Goal: Information Seeking & Learning: Find specific fact

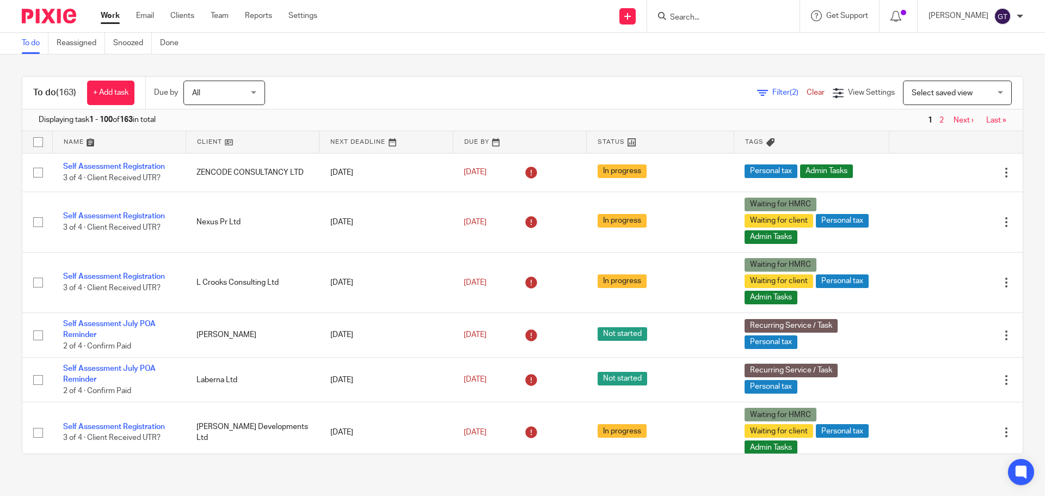
click at [712, 18] on input "Search" at bounding box center [718, 18] width 98 height 10
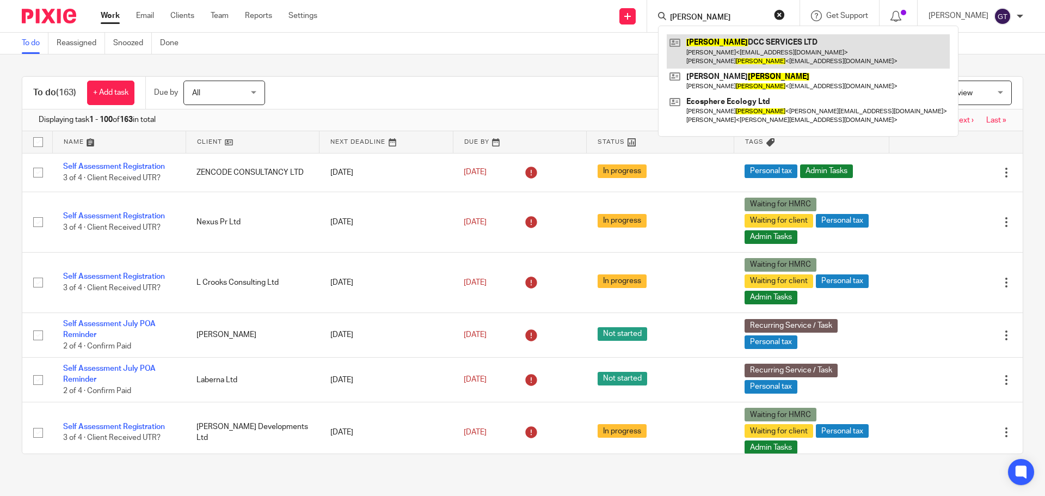
type input "murray"
click at [737, 54] on link at bounding box center [807, 51] width 283 height 34
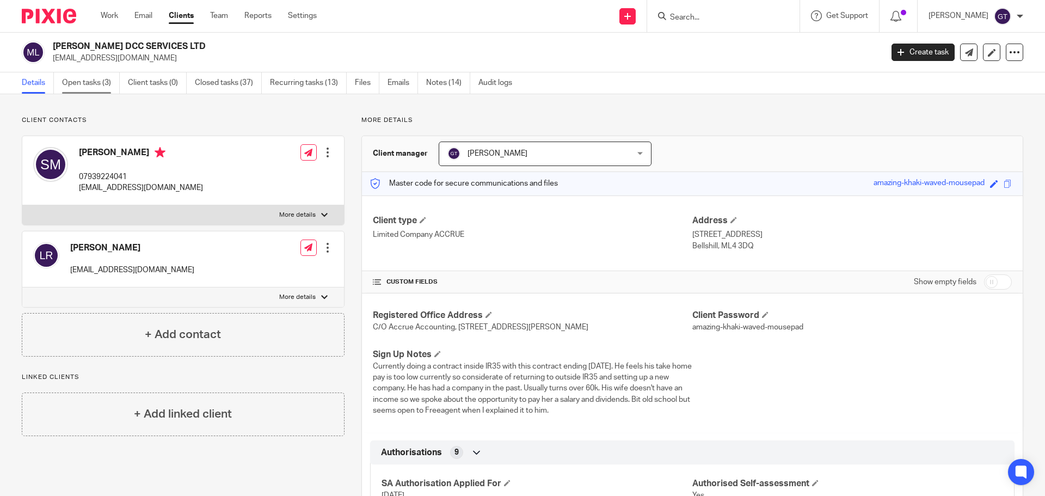
click at [96, 80] on link "Open tasks (3)" at bounding box center [91, 82] width 58 height 21
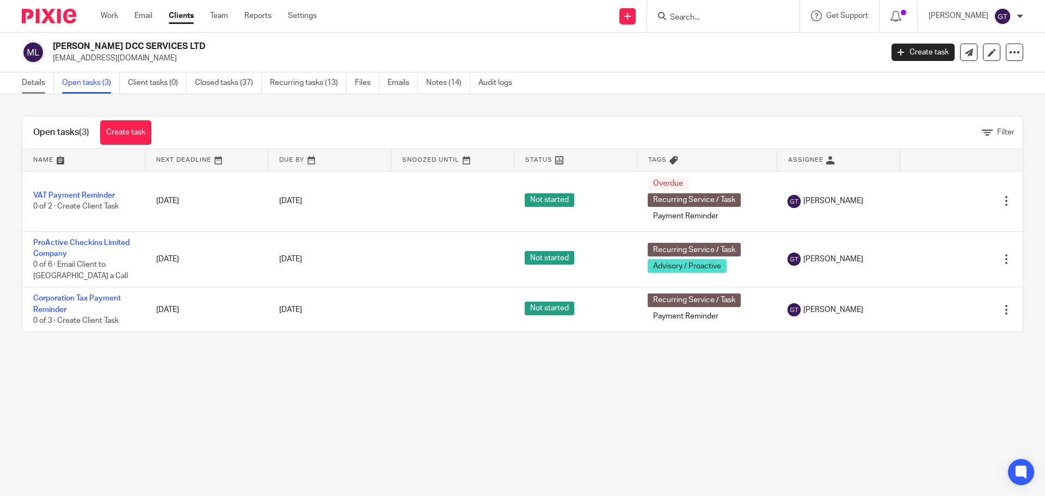
click at [27, 78] on link "Details" at bounding box center [38, 82] width 32 height 21
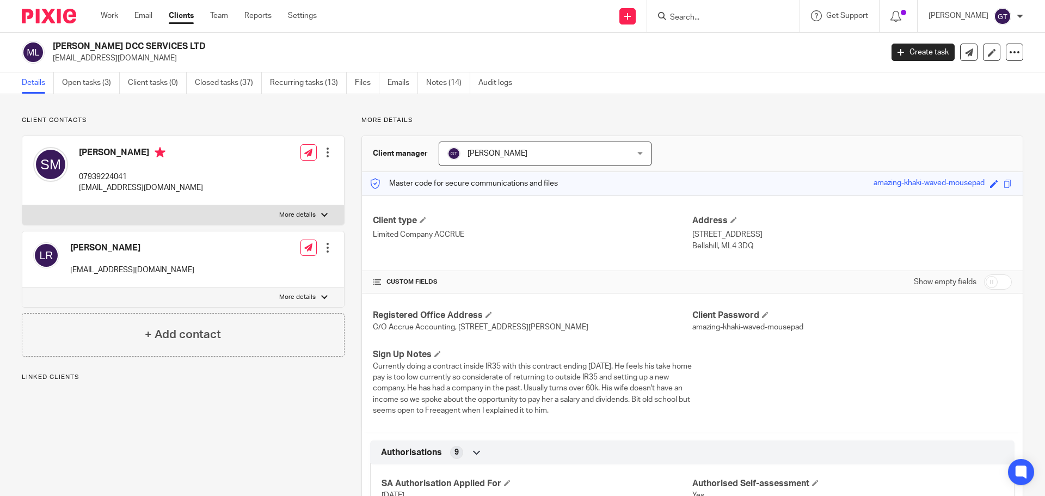
click at [480, 159] on span "[PERSON_NAME]" at bounding box center [528, 153] width 163 height 23
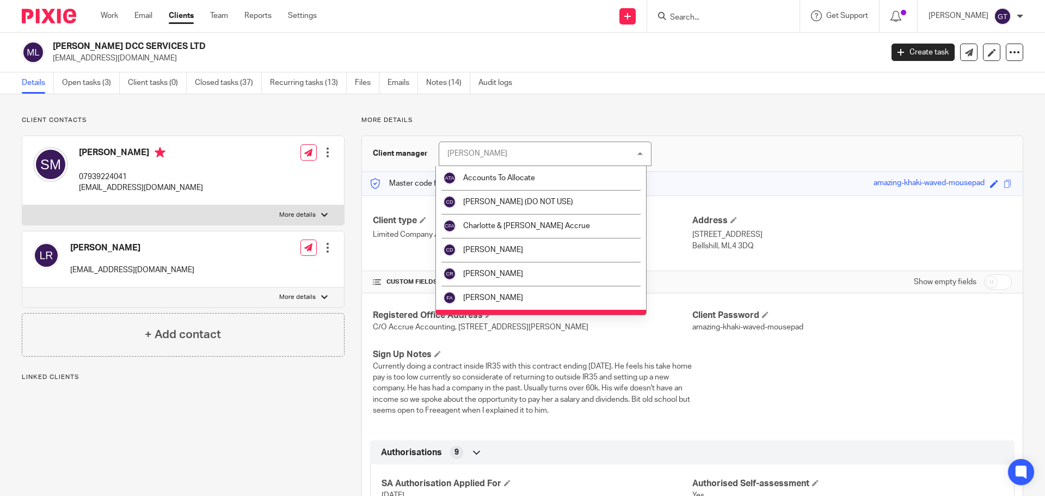
click at [481, 153] on div "[PERSON_NAME]" at bounding box center [477, 154] width 60 height 8
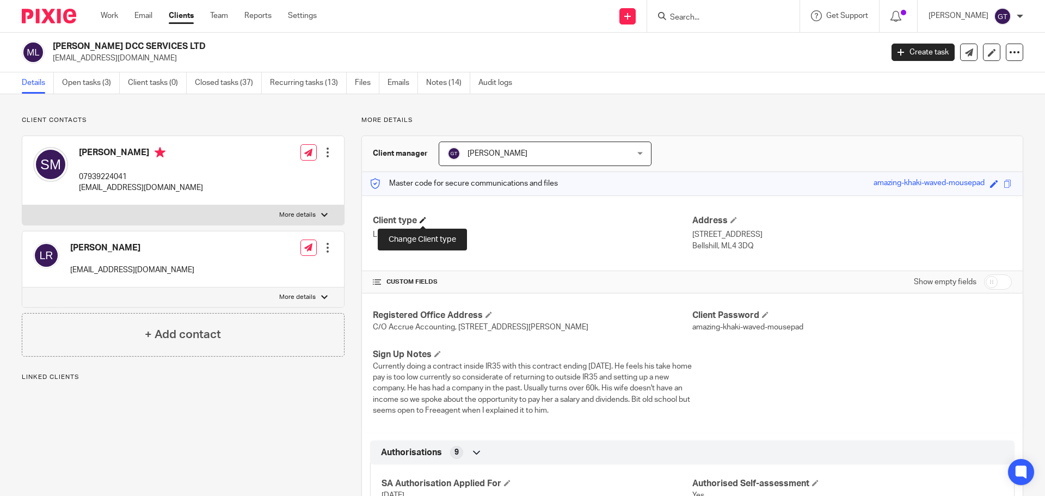
click at [424, 218] on span at bounding box center [422, 220] width 7 height 7
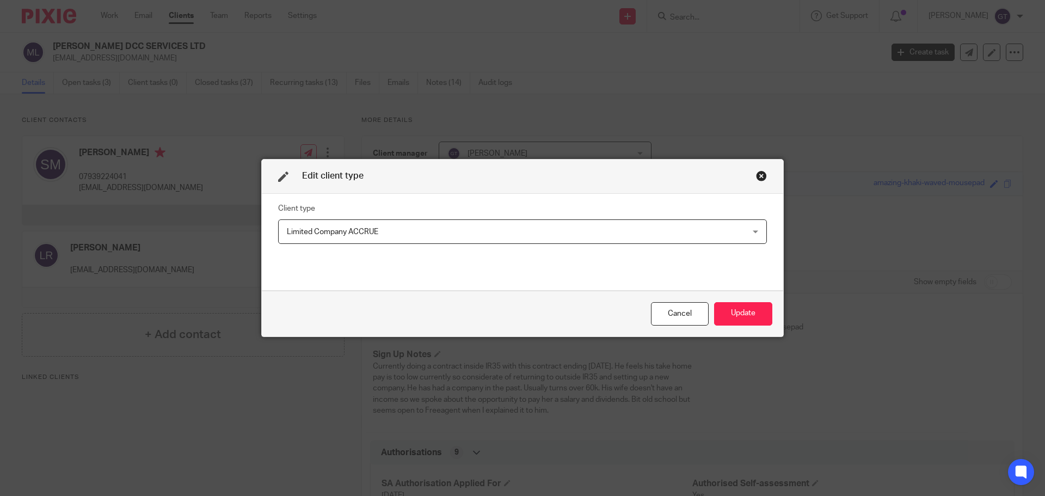
click at [394, 218] on fieldset "Client type Limited Company ACCRUE Limited Company ACCRUE Sole Trader Basic Sol…" at bounding box center [522, 223] width 489 height 42
click at [390, 228] on span "Limited Company ACCRUE" at bounding box center [479, 231] width 384 height 23
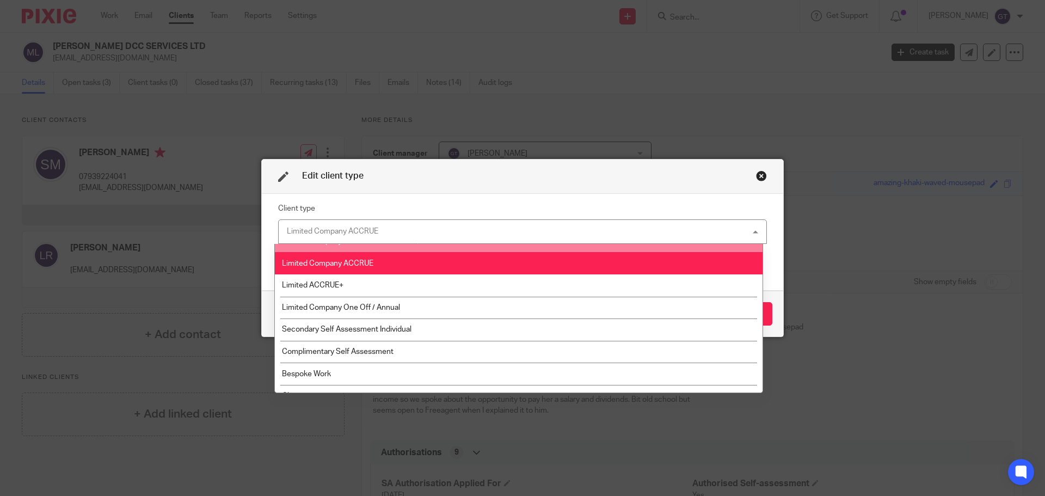
scroll to position [218, 0]
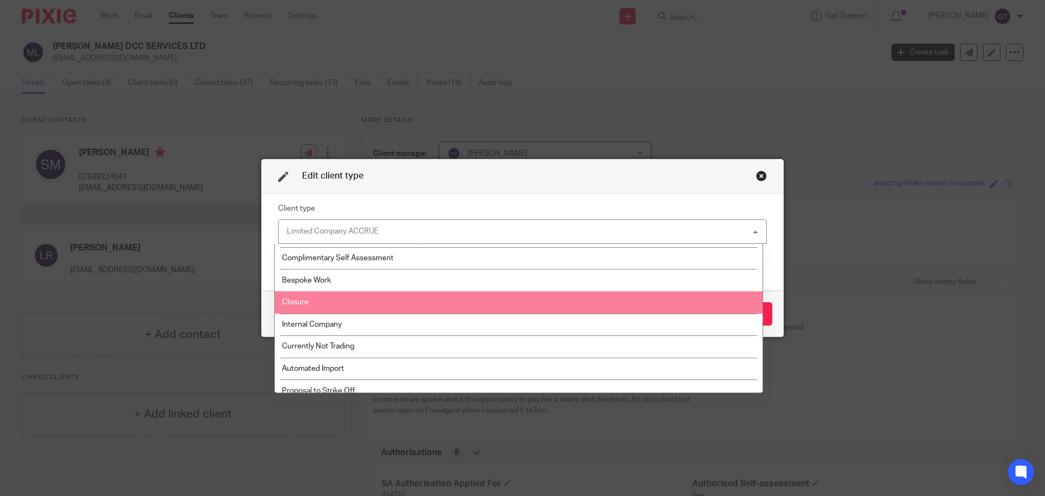
click at [336, 301] on li "Closure" at bounding box center [518, 302] width 487 height 22
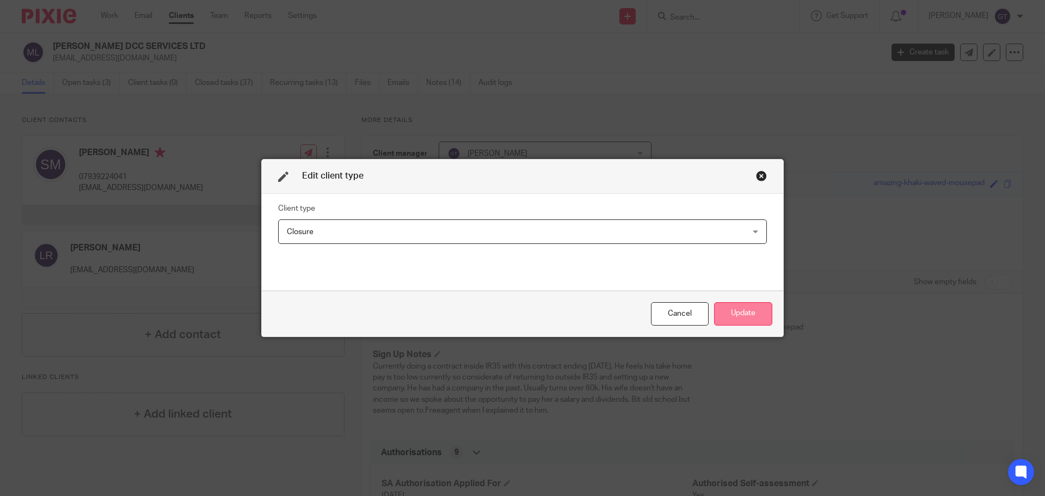
click at [754, 321] on button "Update" at bounding box center [743, 313] width 58 height 23
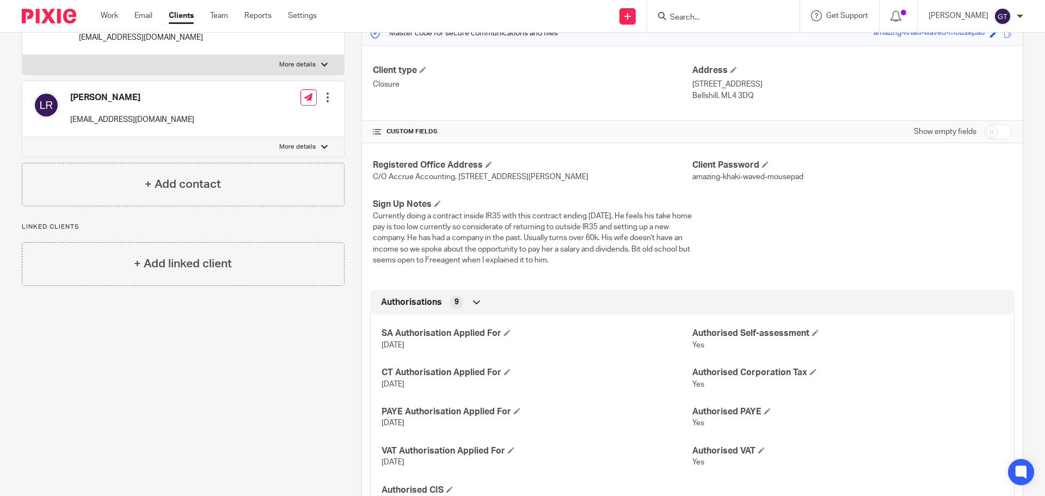
scroll to position [109, 0]
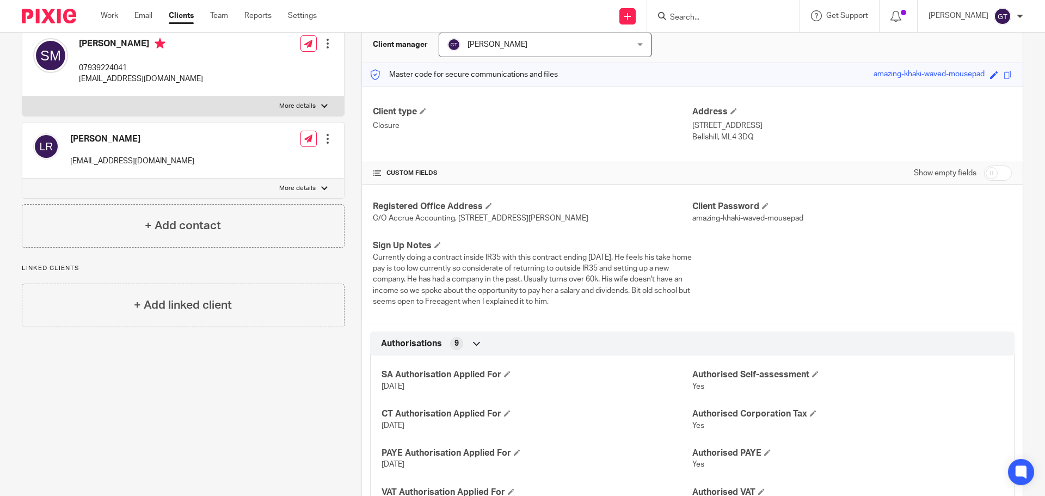
drag, startPoint x: 985, startPoint y: 172, endPoint x: 1020, endPoint y: 140, distance: 47.3
click at [989, 169] on input "checkbox" at bounding box center [998, 172] width 28 height 15
checkbox input "true"
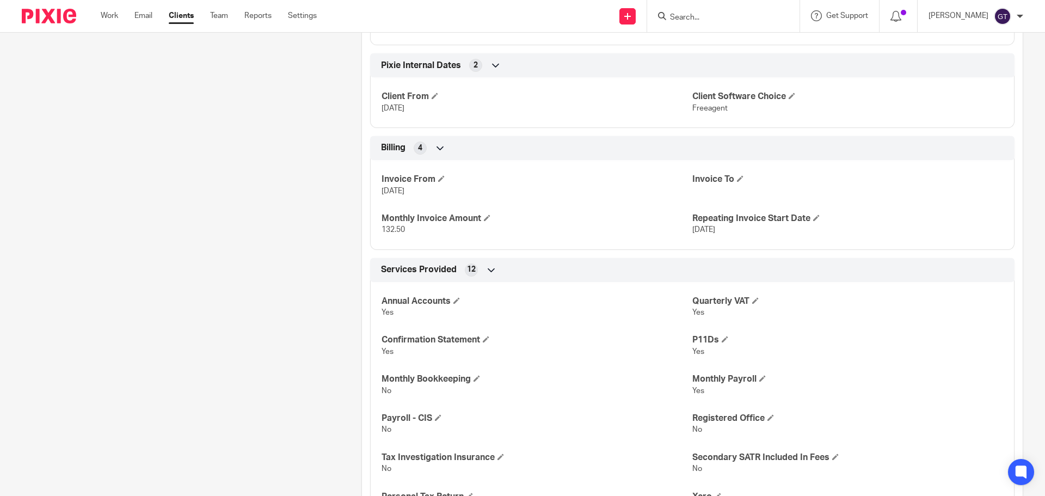
scroll to position [1891, 0]
click at [487, 221] on span at bounding box center [487, 217] width 7 height 7
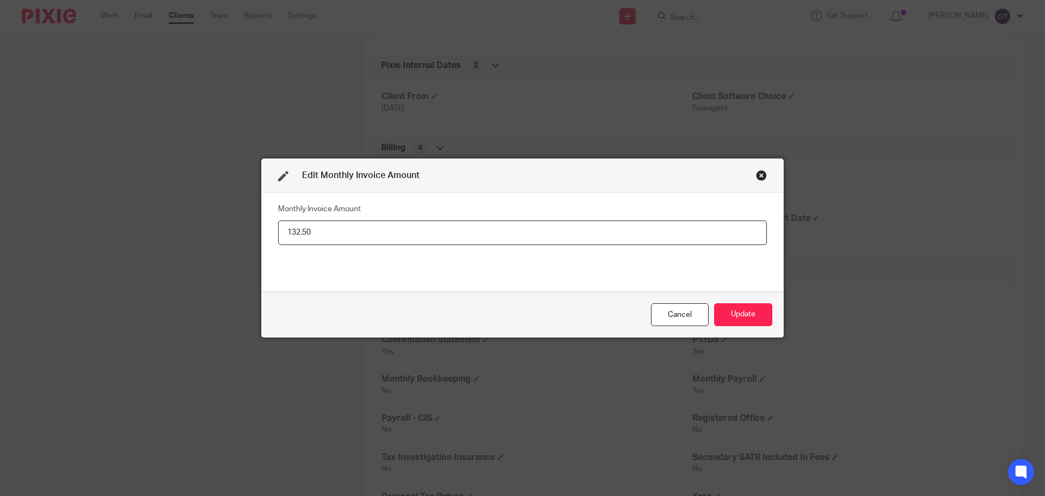
drag, startPoint x: 318, startPoint y: 234, endPoint x: 235, endPoint y: 227, distance: 83.5
click at [235, 227] on div "Edit Monthly Invoice Amount Monthly Invoice Amount 132.50 Cancel Update" at bounding box center [522, 248] width 1045 height 496
type input "0.00"
click at [740, 315] on button "Update" at bounding box center [743, 314] width 58 height 23
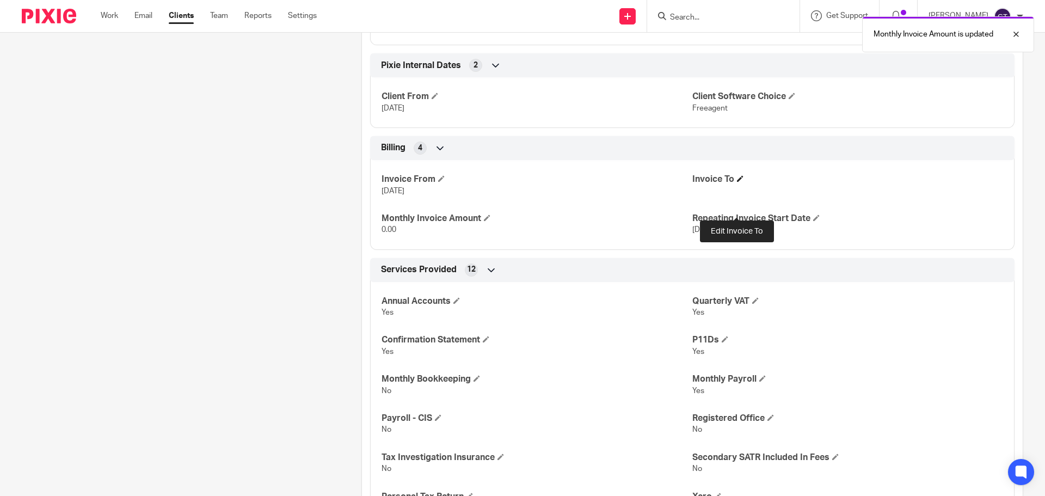
click at [737, 182] on span at bounding box center [740, 178] width 7 height 7
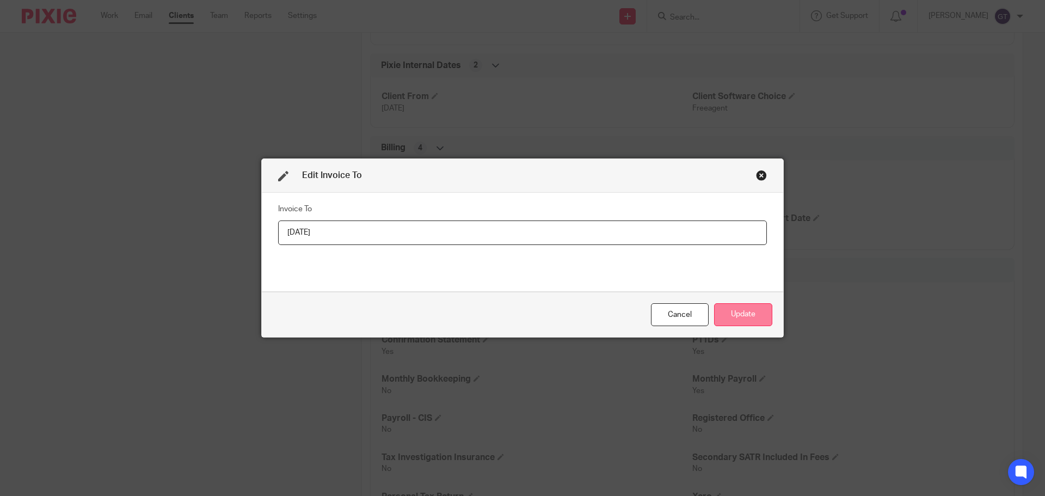
type input "30/09/2025"
click at [756, 312] on button "Update" at bounding box center [743, 314] width 58 height 23
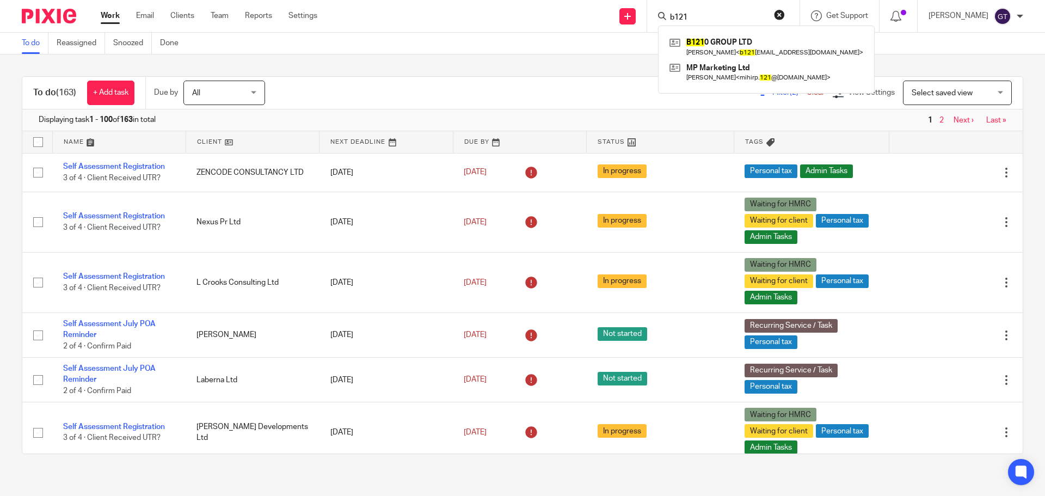
type input "b121"
click at [722, 44] on link at bounding box center [765, 46] width 199 height 25
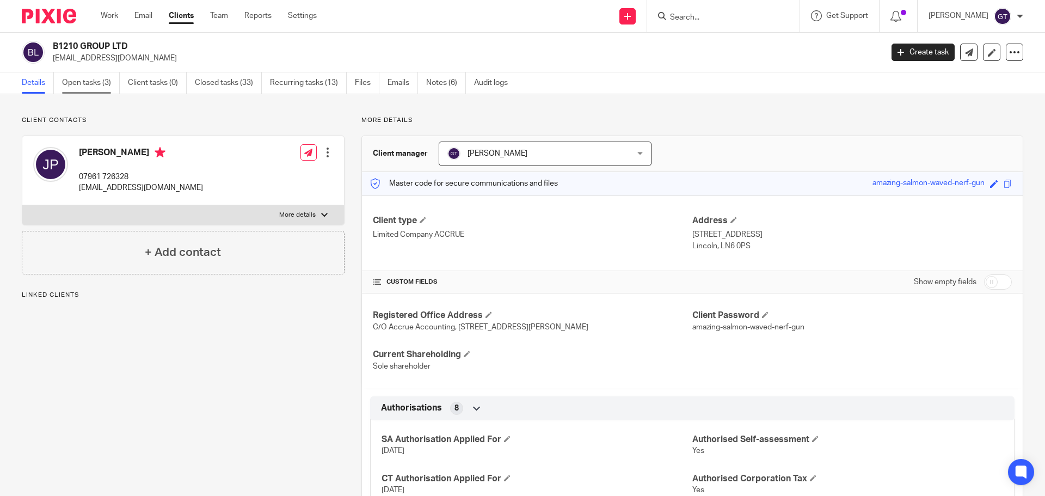
click at [88, 82] on link "Open tasks (3)" at bounding box center [91, 82] width 58 height 21
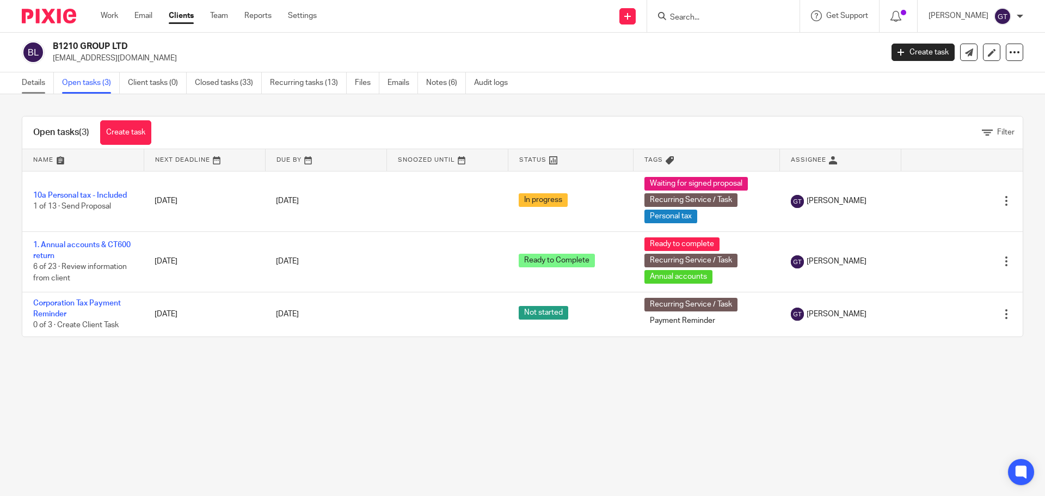
click at [40, 85] on link "Details" at bounding box center [38, 82] width 32 height 21
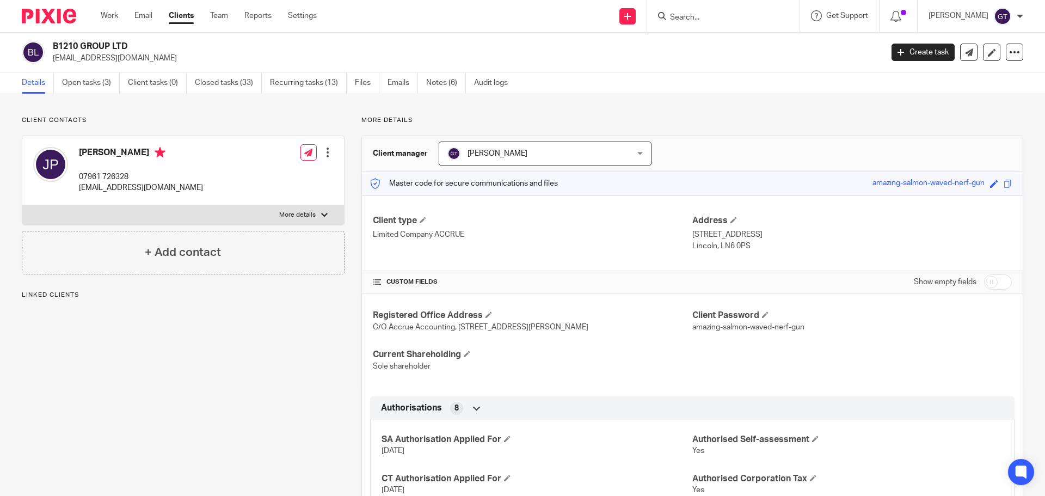
click at [988, 285] on input "checkbox" at bounding box center [998, 281] width 28 height 15
checkbox input "true"
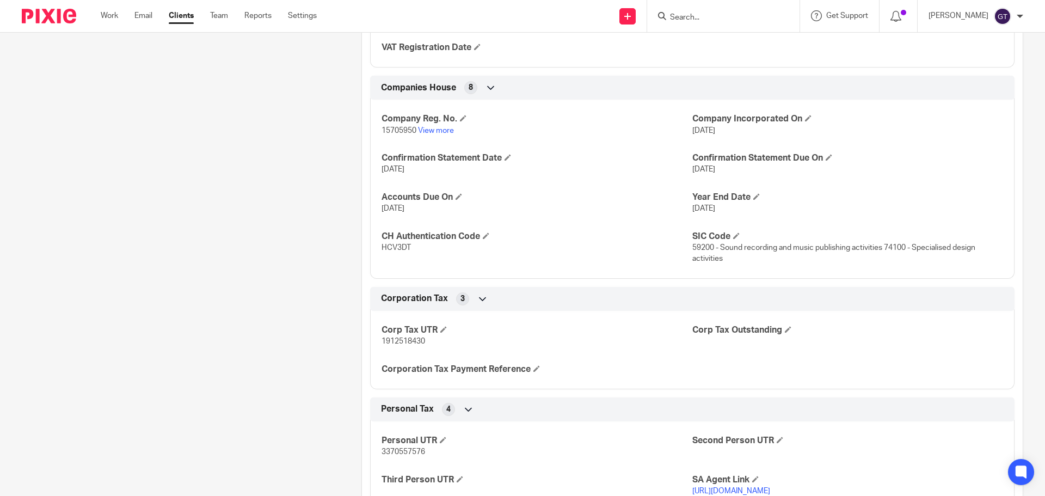
scroll to position [1306, 0]
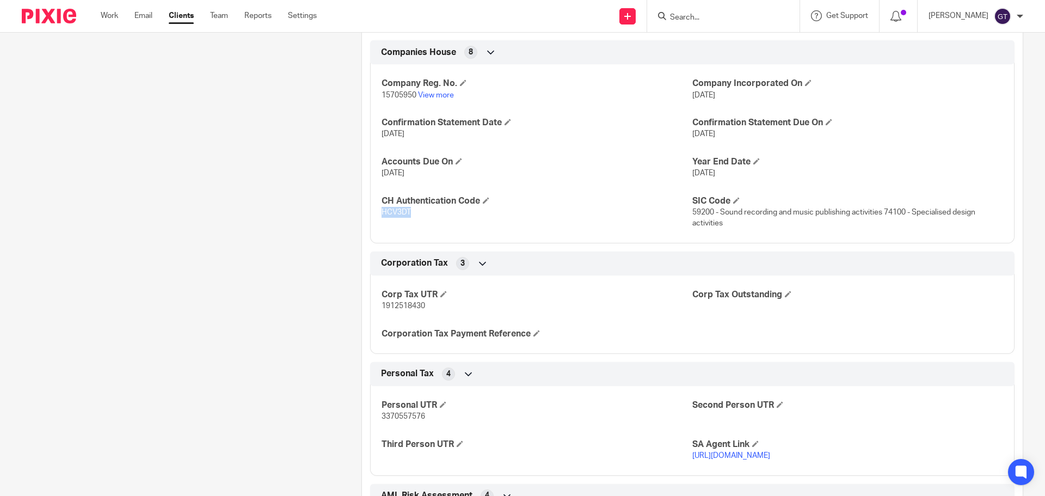
drag, startPoint x: 380, startPoint y: 221, endPoint x: 425, endPoint y: 225, distance: 45.4
click at [425, 218] on p "HCV3DT" at bounding box center [536, 212] width 311 height 11
copy span "HCV3DT"
drag, startPoint x: 379, startPoint y: 318, endPoint x: 436, endPoint y: 318, distance: 56.6
click at [436, 311] on p "1912518430" at bounding box center [536, 305] width 311 height 11
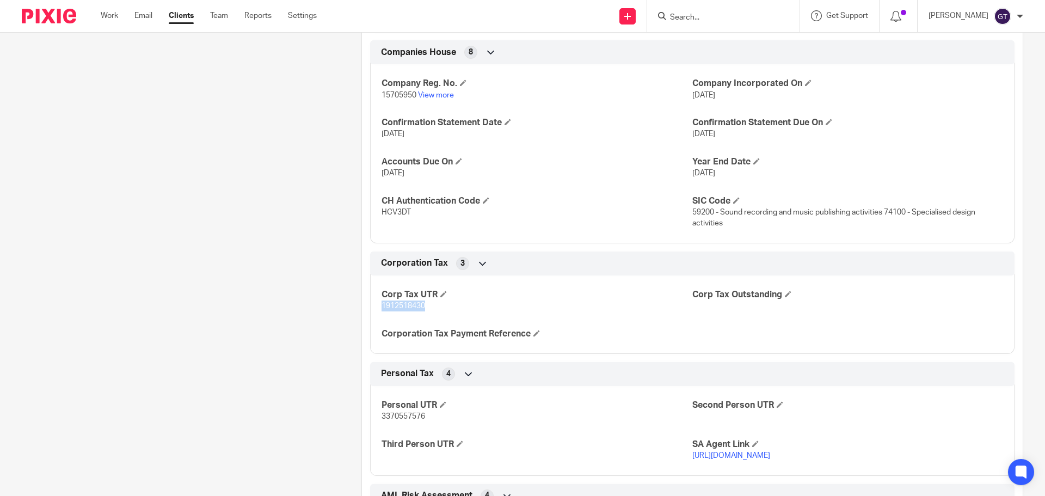
copy span "1912518430"
click at [700, 19] on input "Search" at bounding box center [718, 18] width 98 height 10
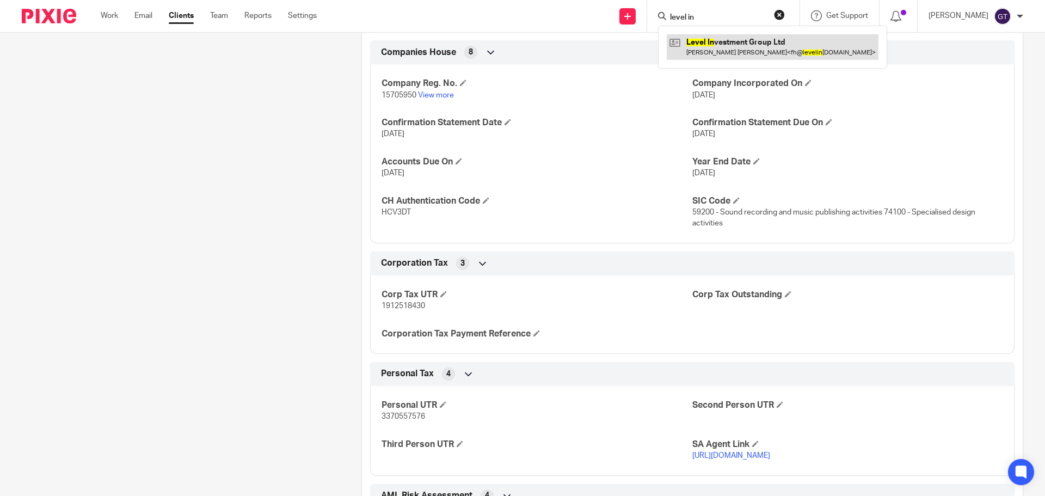
type input "level in"
click at [731, 40] on link at bounding box center [772, 46] width 212 height 25
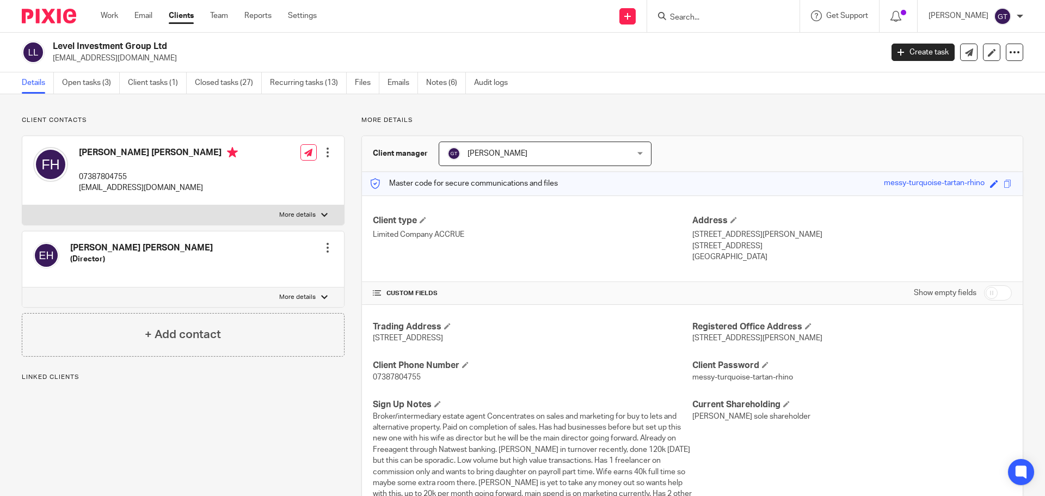
click at [990, 298] on input "checkbox" at bounding box center [998, 292] width 28 height 15
checkbox input "true"
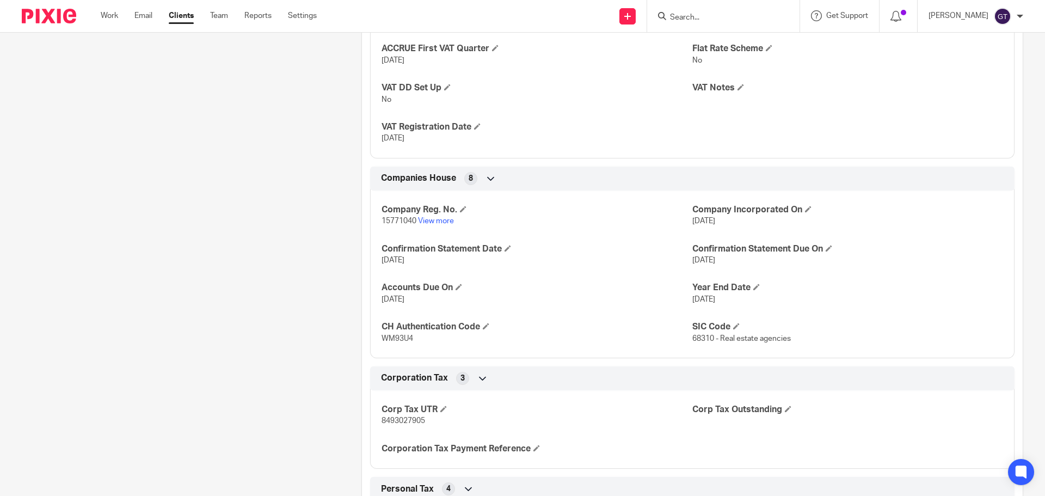
scroll to position [1469, 0]
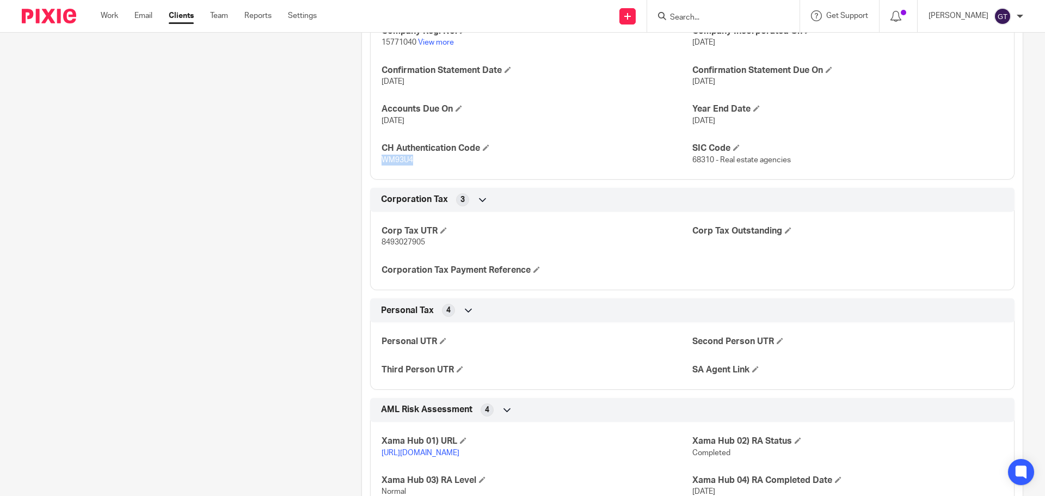
drag, startPoint x: 379, startPoint y: 160, endPoint x: 418, endPoint y: 166, distance: 39.6
click at [418, 166] on div "Company Reg. No. 15771040 View more Company Incorporated On 11 Jun 2024 Confirm…" at bounding box center [692, 92] width 644 height 176
drag, startPoint x: 380, startPoint y: 241, endPoint x: 465, endPoint y: 249, distance: 85.2
click at [465, 249] on div "Corp Tax UTR 8493027905 Corp Tax Outstanding Corporation Tax Payment Reference" at bounding box center [692, 246] width 644 height 87
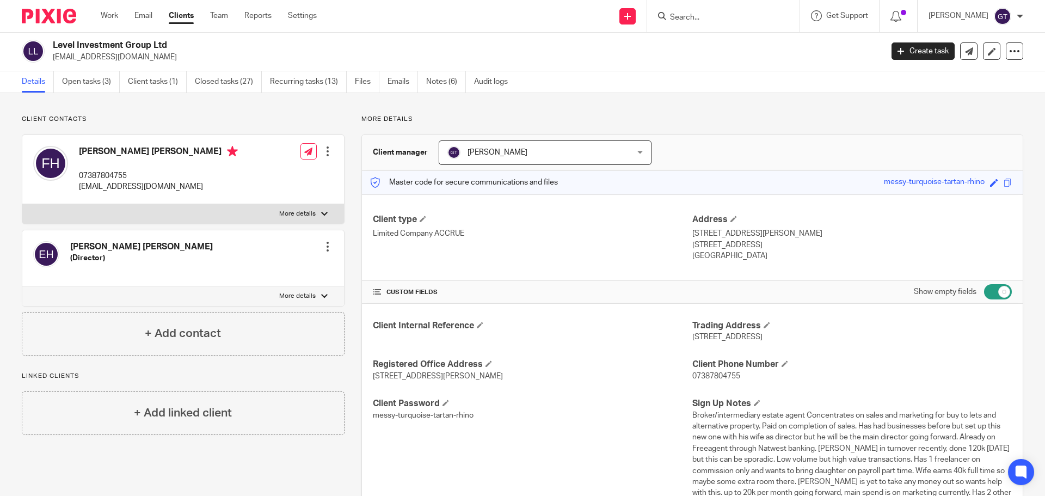
scroll to position [0, 0]
click at [717, 15] on input "Search" at bounding box center [718, 18] width 98 height 10
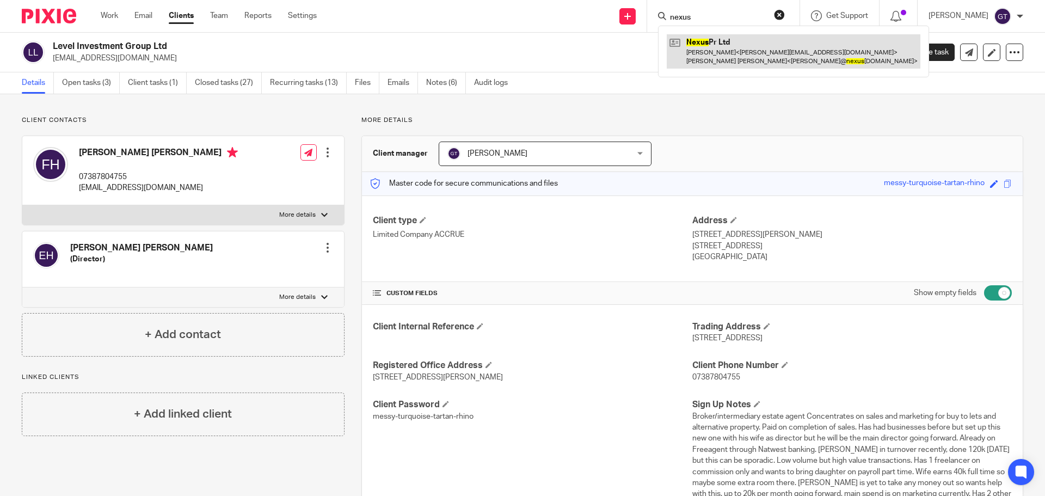
type input "nexus"
click at [715, 50] on link at bounding box center [793, 51] width 254 height 34
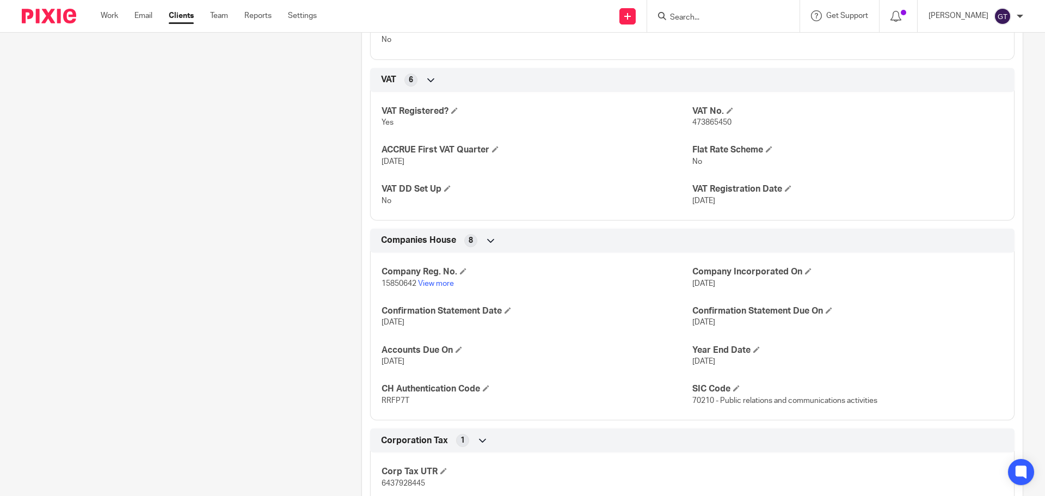
scroll to position [871, 0]
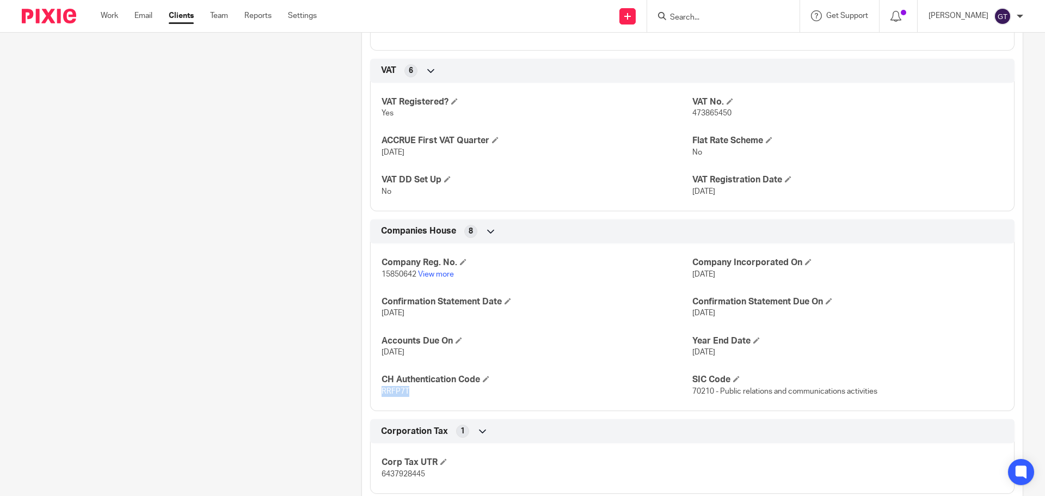
click at [412, 396] on p "RRFP7T" at bounding box center [536, 391] width 311 height 11
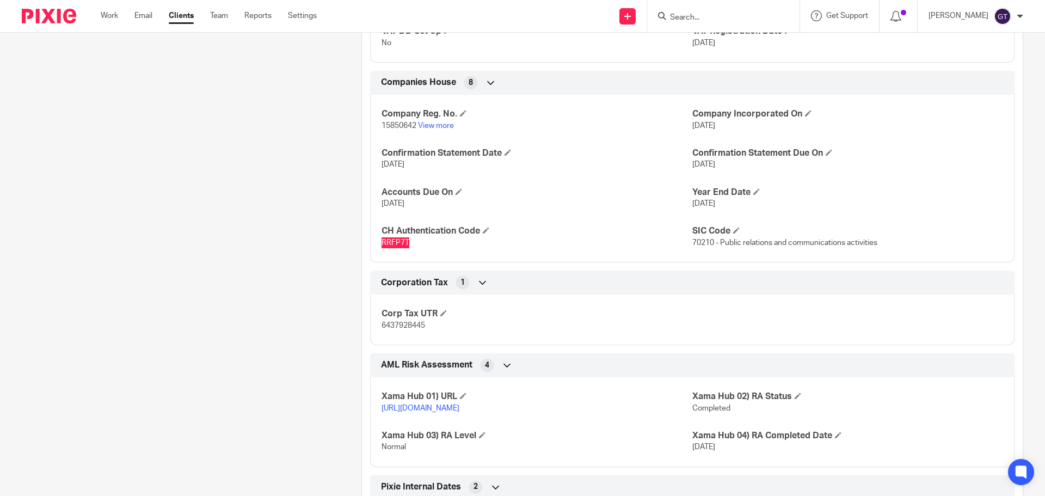
scroll to position [1034, 0]
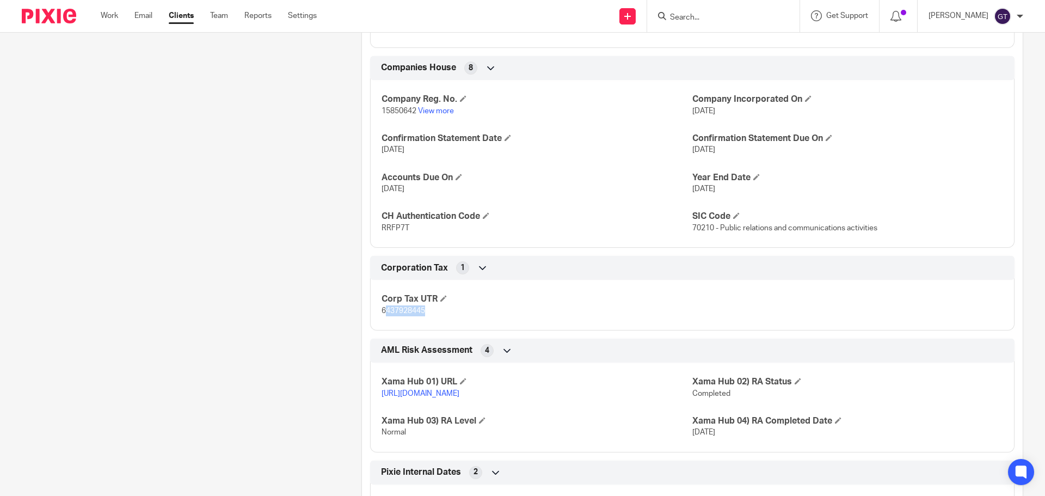
drag, startPoint x: 420, startPoint y: 312, endPoint x: 375, endPoint y: 307, distance: 44.9
click at [422, 312] on span "6437928445" at bounding box center [403, 311] width 44 height 8
drag, startPoint x: 378, startPoint y: 311, endPoint x: 423, endPoint y: 310, distance: 45.2
click at [423, 310] on p "6437928445" at bounding box center [536, 310] width 311 height 11
copy span "6437928445"
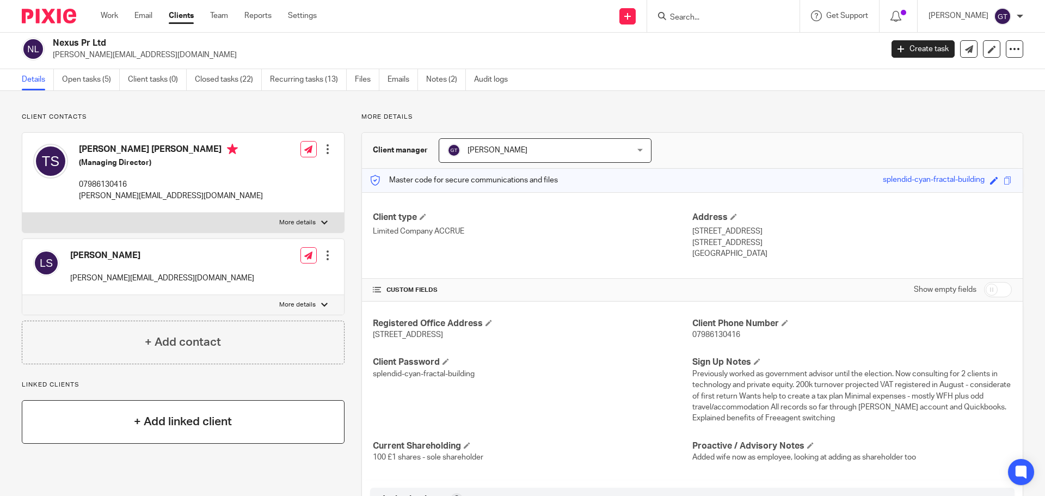
scroll to position [0, 0]
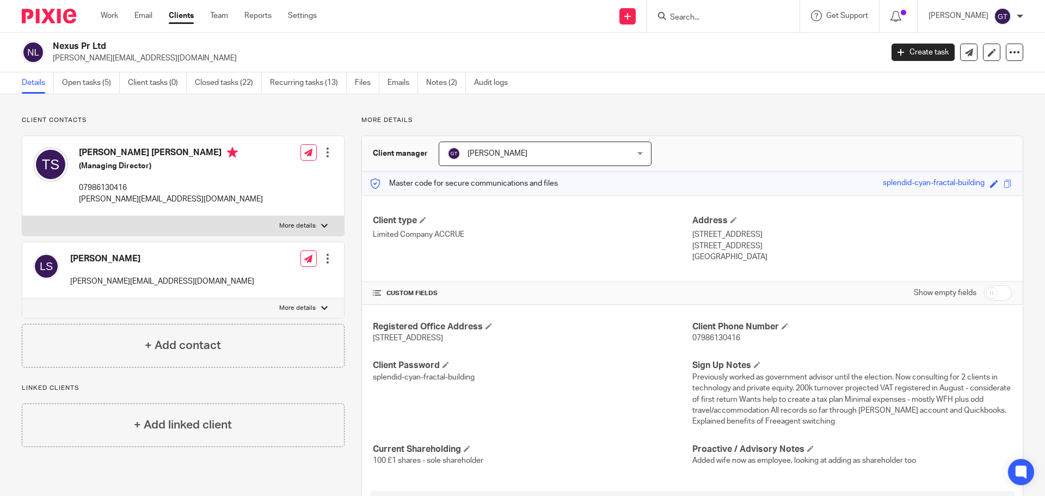
click at [721, 20] on input "Search" at bounding box center [718, 18] width 98 height 10
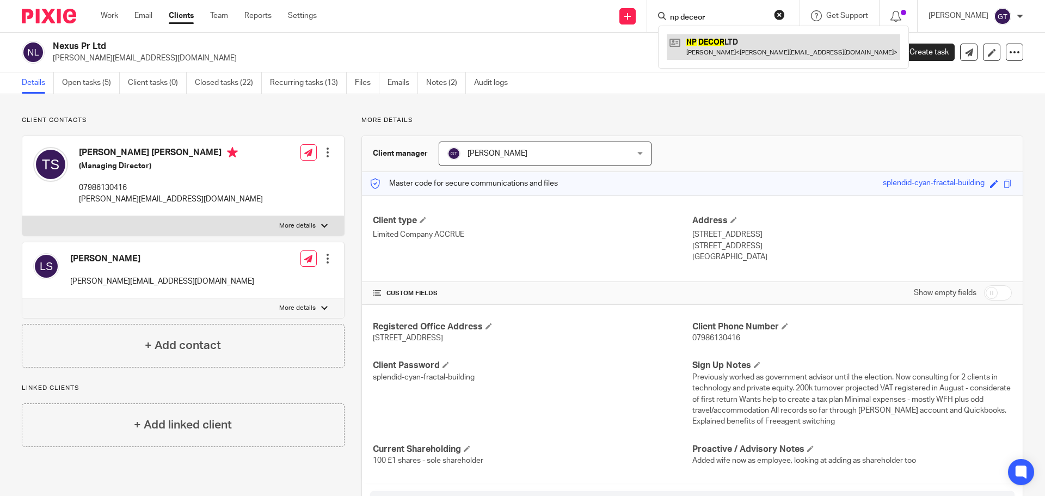
type input "np deceor"
click at [723, 38] on link at bounding box center [782, 46] width 233 height 25
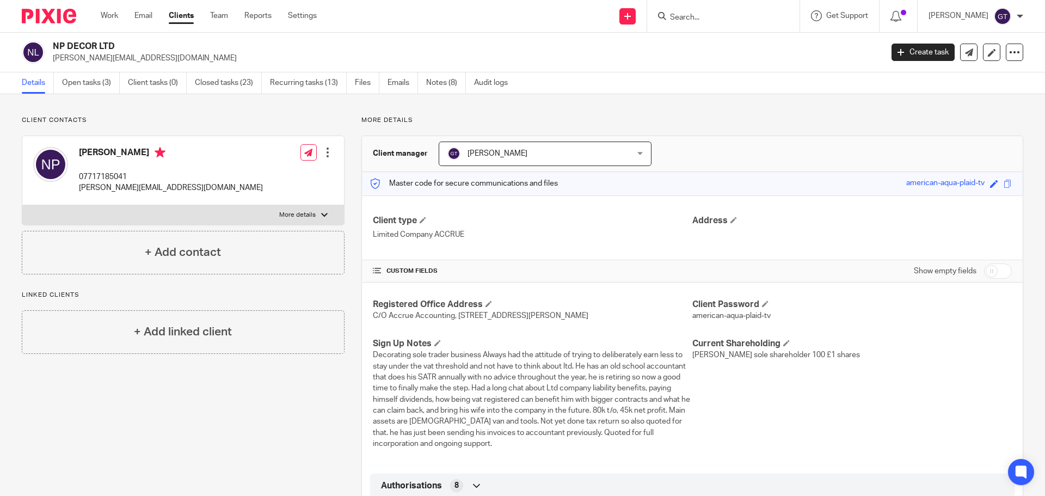
drag, startPoint x: 1001, startPoint y: 274, endPoint x: 859, endPoint y: 278, distance: 141.5
click at [998, 274] on input "checkbox" at bounding box center [998, 270] width 28 height 15
checkbox input "true"
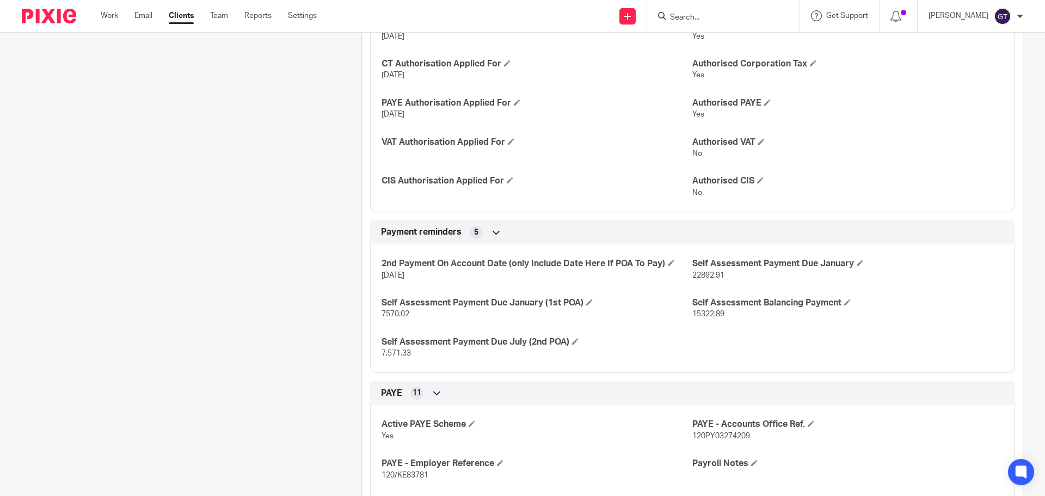
scroll to position [925, 0]
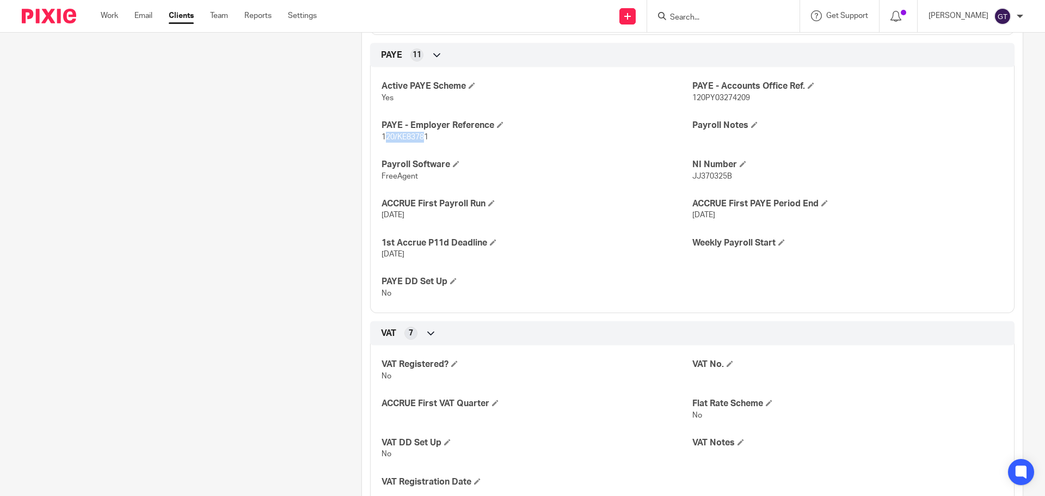
drag, startPoint x: 381, startPoint y: 147, endPoint x: 421, endPoint y: 147, distance: 40.3
click at [421, 141] on span "120/KE83781" at bounding box center [404, 137] width 47 height 8
drag, startPoint x: 379, startPoint y: 149, endPoint x: 427, endPoint y: 150, distance: 48.4
click at [427, 143] on p "120/KE83781" at bounding box center [536, 137] width 311 height 11
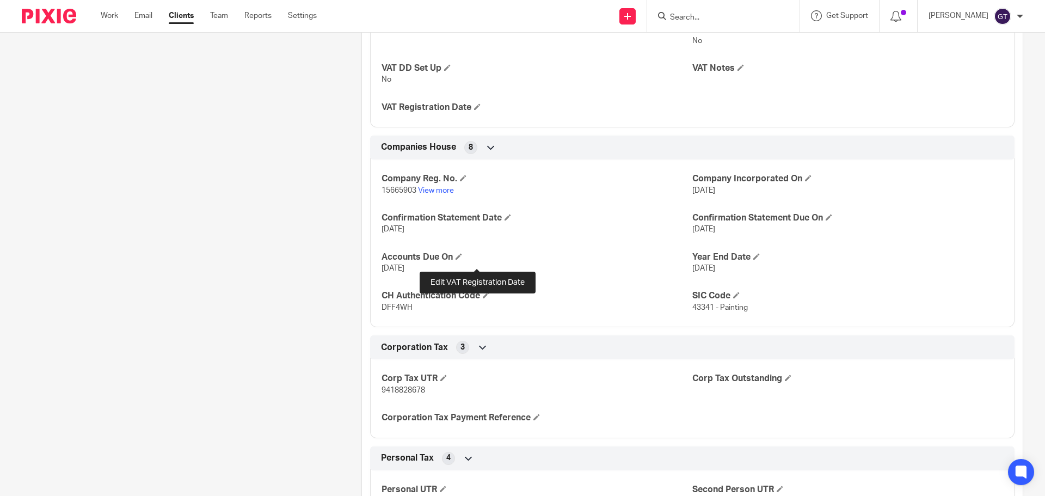
scroll to position [1306, 0]
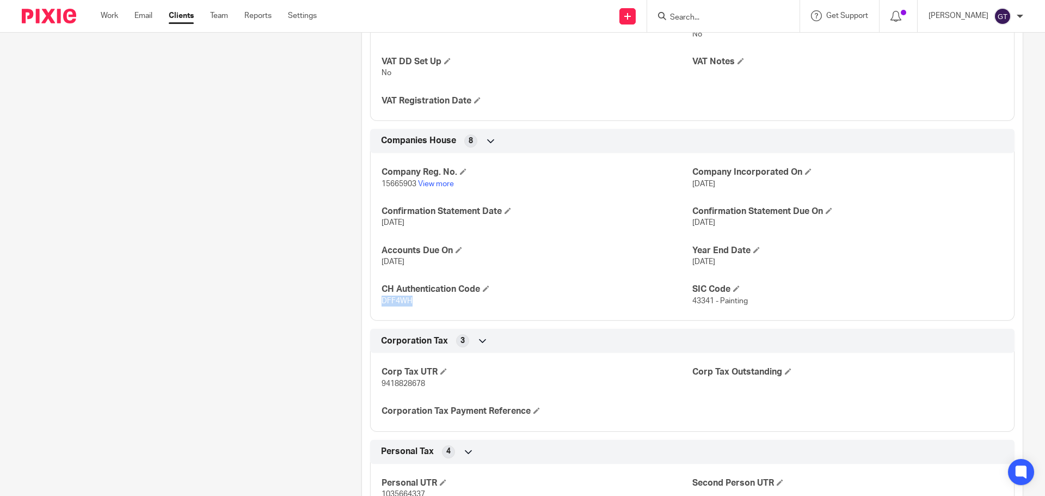
drag, startPoint x: 378, startPoint y: 311, endPoint x: 409, endPoint y: 311, distance: 31.0
click at [409, 311] on div "Company Reg. No. 15665903 View more Company Incorporated On 22 Apr 2024 Confirm…" at bounding box center [692, 233] width 644 height 176
copy span "DFF4WH"
drag, startPoint x: 379, startPoint y: 392, endPoint x: 423, endPoint y: 393, distance: 44.1
click at [423, 389] on p "9418828678" at bounding box center [536, 383] width 311 height 11
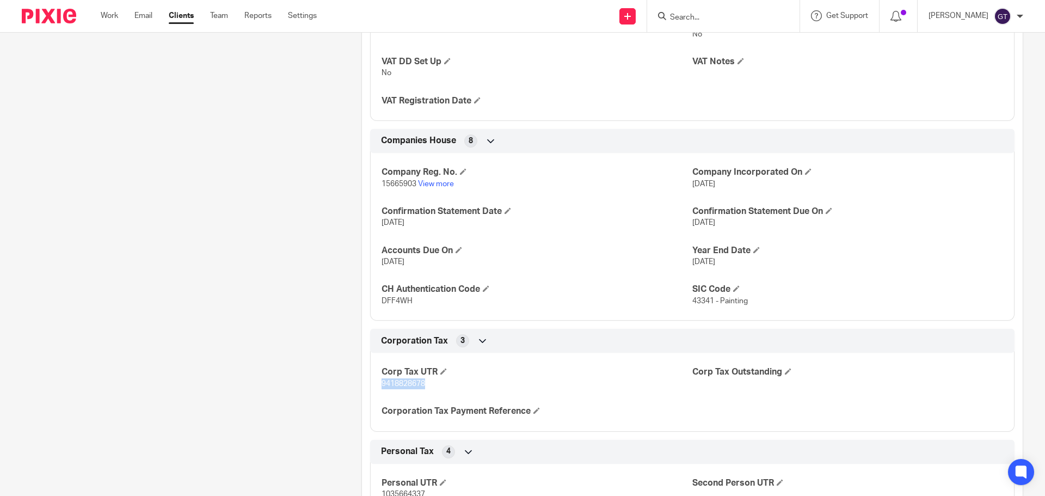
copy span "9418828678"
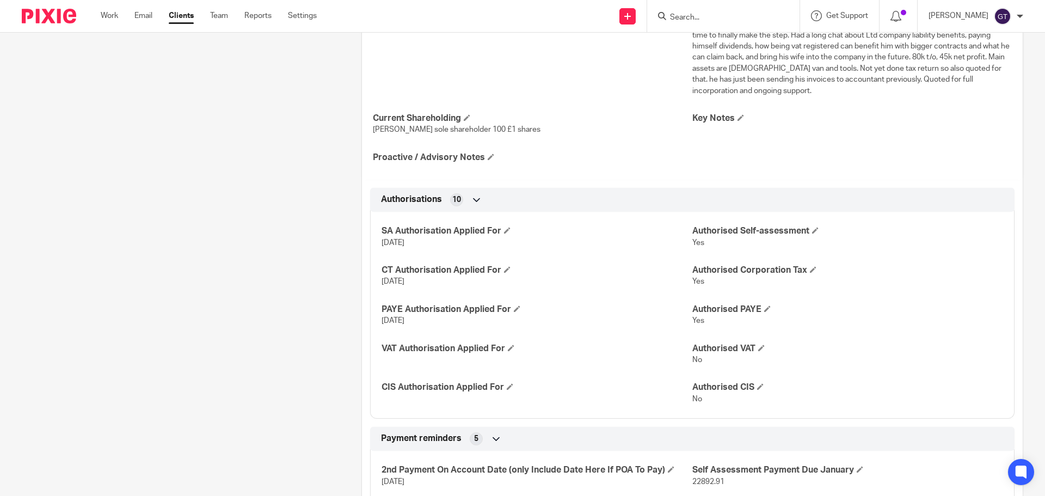
scroll to position [0, 0]
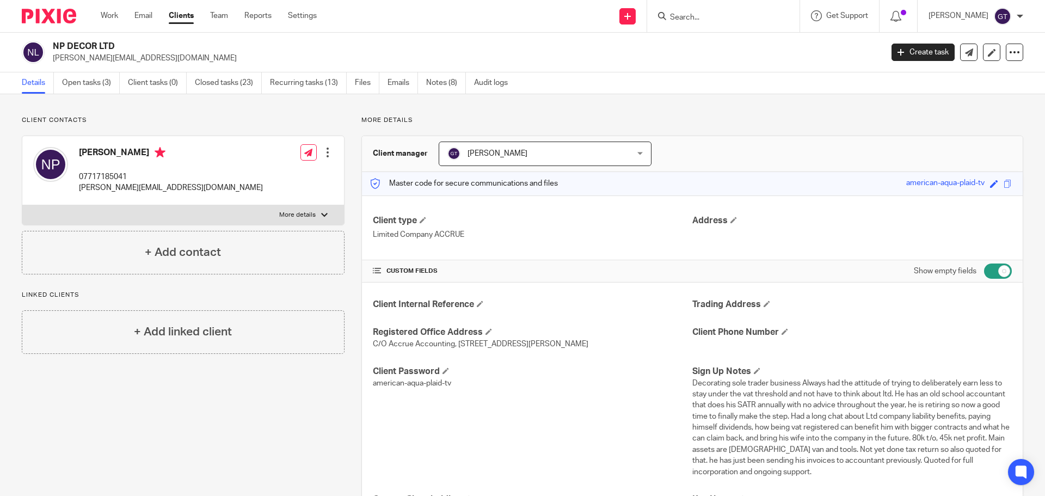
click at [717, 22] on input "Search" at bounding box center [718, 18] width 98 height 10
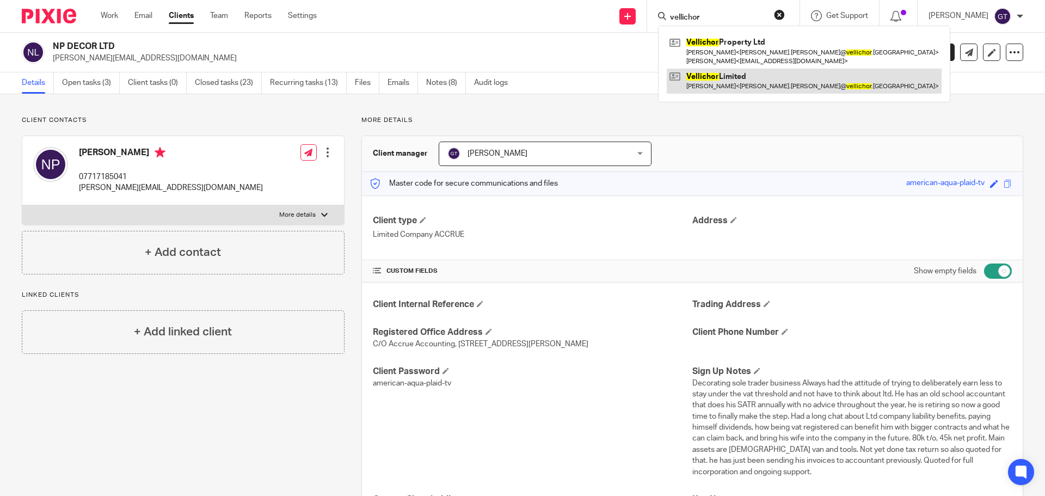
type input "vellichor"
click at [746, 78] on link at bounding box center [803, 81] width 275 height 25
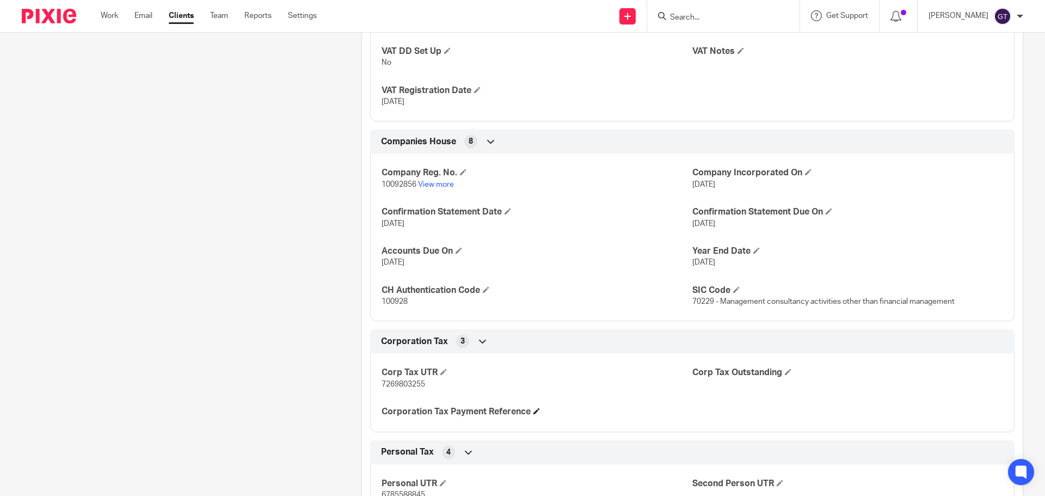
scroll to position [1251, 0]
drag, startPoint x: 378, startPoint y: 381, endPoint x: 454, endPoint y: 384, distance: 75.7
click at [454, 384] on p "7269803255" at bounding box center [536, 382] width 311 height 11
copy span "7269803255"
drag, startPoint x: 379, startPoint y: 300, endPoint x: 413, endPoint y: 301, distance: 34.3
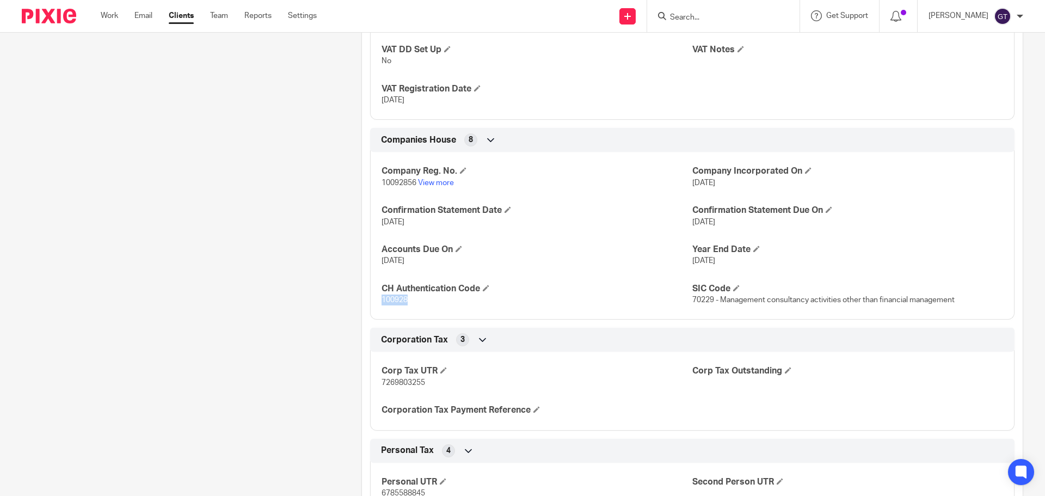
click at [413, 301] on p "100928" at bounding box center [536, 299] width 311 height 11
copy span "100928"
